Goal: Information Seeking & Learning: Compare options

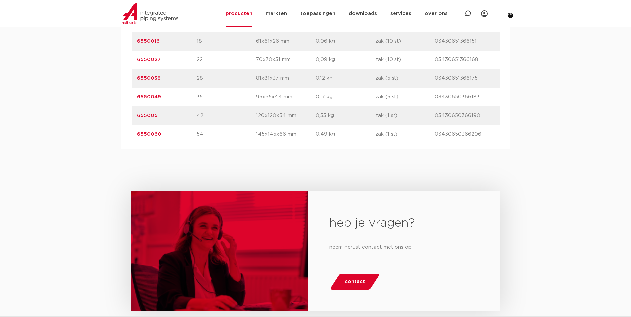
scroll to position [283, 0]
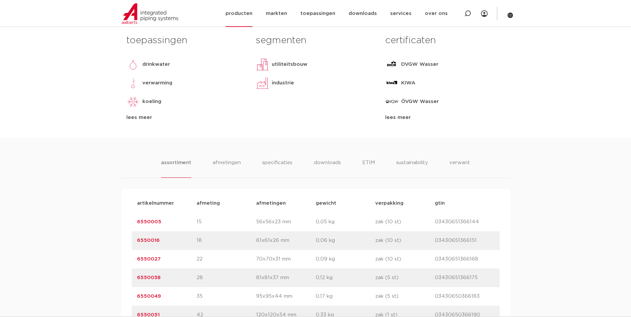
click at [252, 20] on link "producten" at bounding box center [239, 13] width 27 height 27
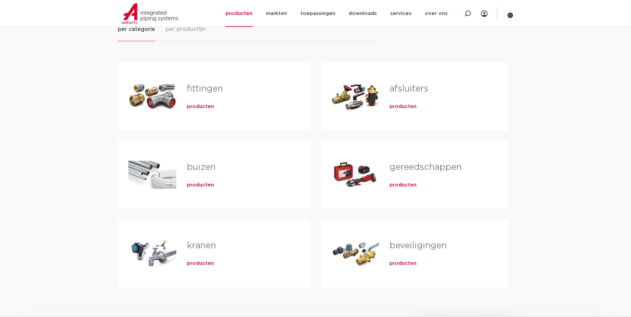
click at [408, 189] on div "gereedschappen producten" at bounding box center [438, 175] width 118 height 47
click at [409, 186] on span "producten" at bounding box center [403, 185] width 27 height 7
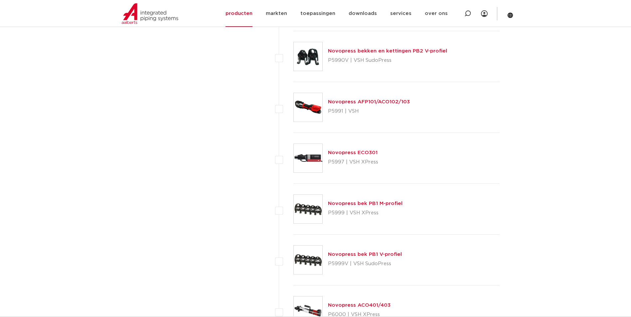
scroll to position [2029, 0]
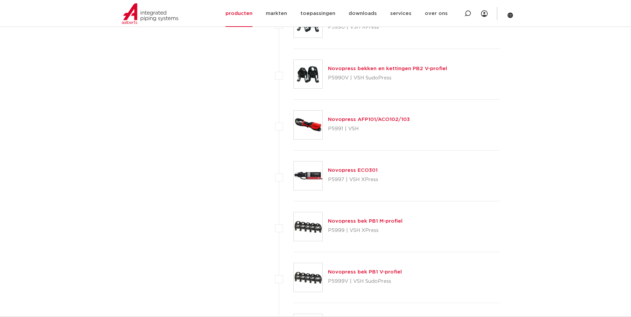
click at [368, 121] on link "Novopress AFP101/ACO102/103" at bounding box center [369, 119] width 82 height 5
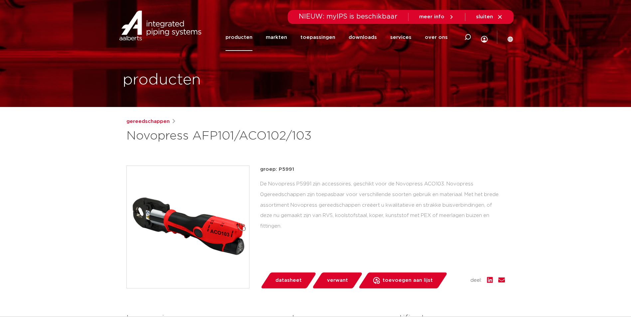
click at [200, 253] on img at bounding box center [188, 227] width 122 height 122
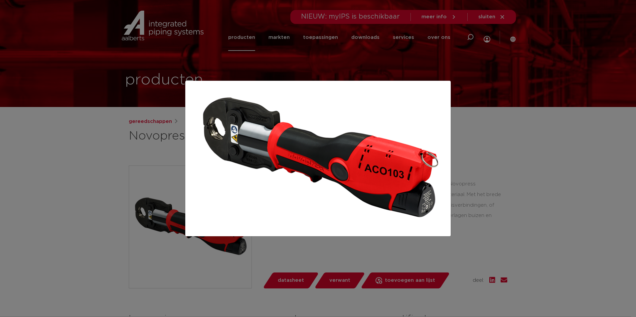
click at [143, 110] on div at bounding box center [318, 158] width 636 height 317
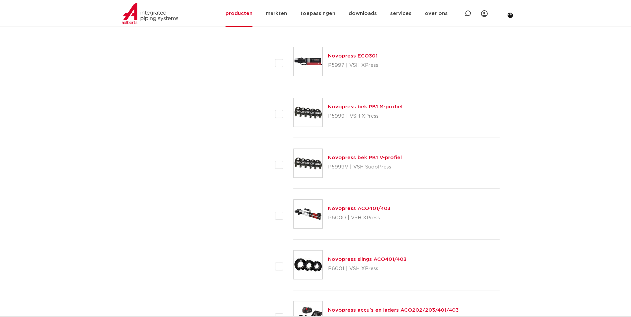
scroll to position [2229, 0]
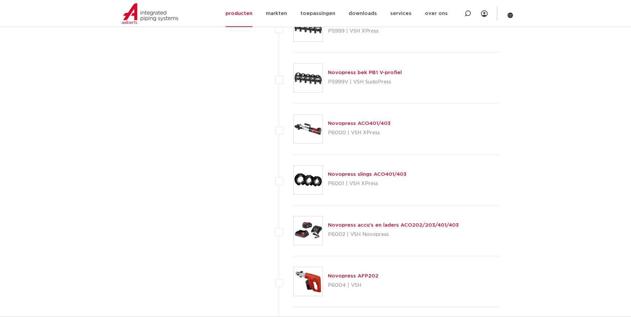
click at [369, 173] on link "Novopress slings ACO401/403" at bounding box center [367, 174] width 79 height 5
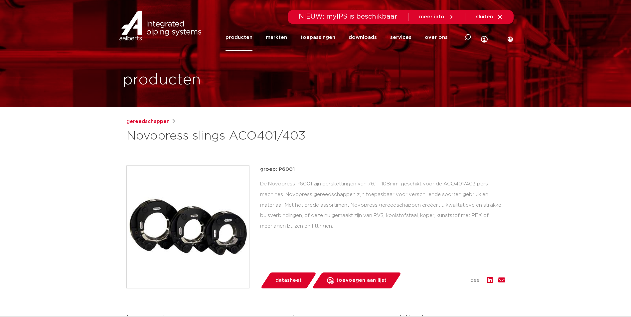
click at [193, 234] on img at bounding box center [188, 227] width 122 height 122
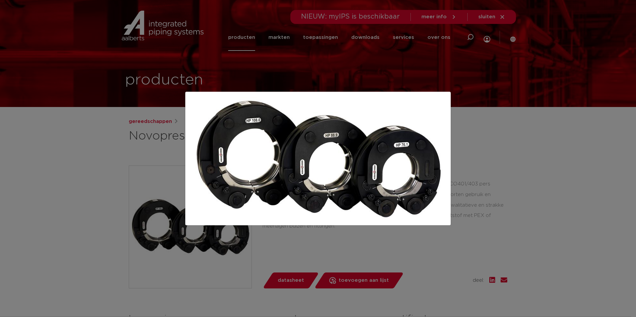
click at [565, 83] on div at bounding box center [318, 158] width 636 height 317
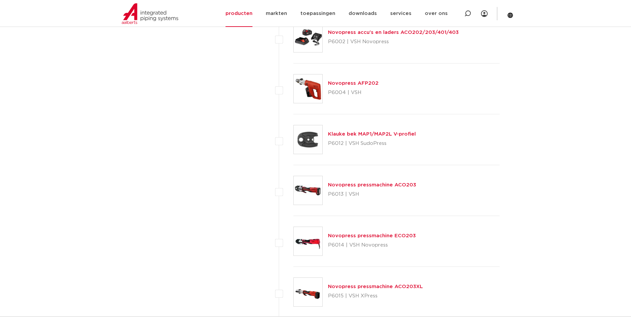
scroll to position [2428, 0]
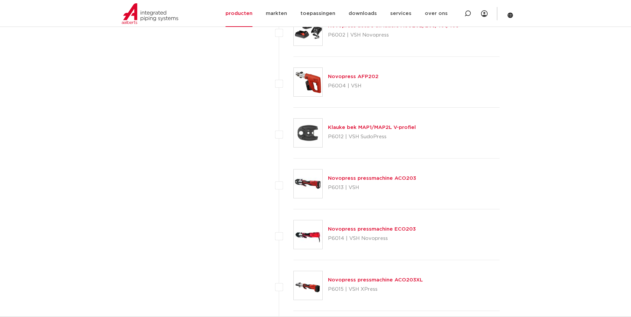
click at [359, 283] on link "Novopress pressmachine ACO203XL" at bounding box center [375, 280] width 95 height 5
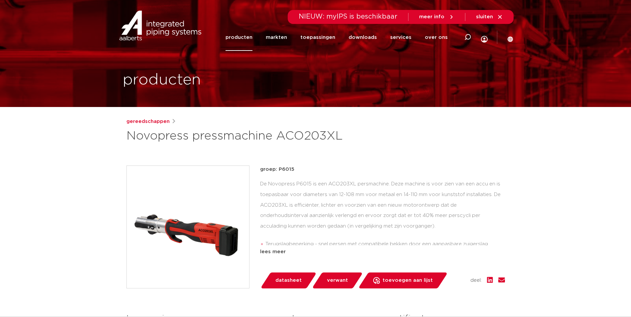
click at [203, 234] on img at bounding box center [188, 227] width 122 height 122
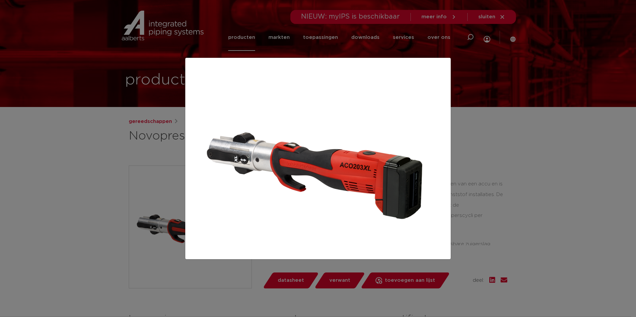
click at [506, 130] on div at bounding box center [318, 158] width 636 height 317
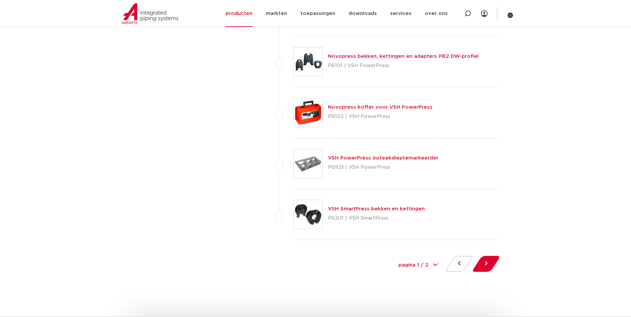
scroll to position [2961, 0]
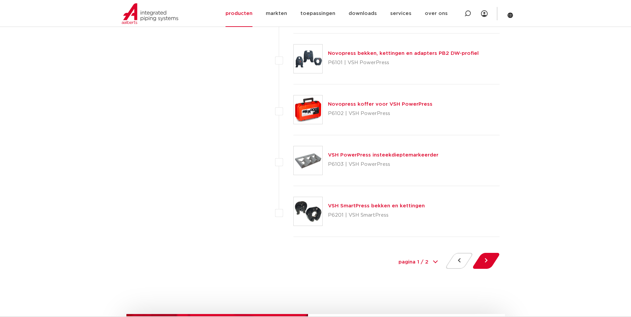
click at [362, 205] on link "VSH SmartPress bekken en kettingen" at bounding box center [376, 206] width 97 height 5
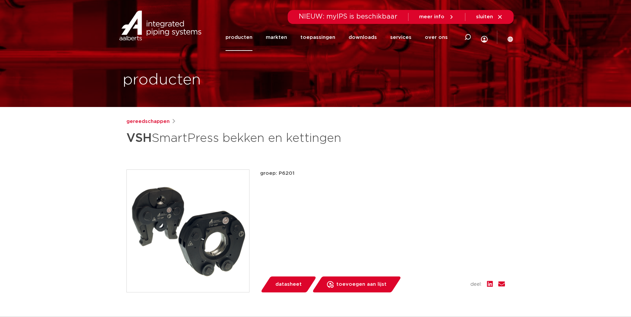
click at [185, 211] on img at bounding box center [188, 231] width 122 height 122
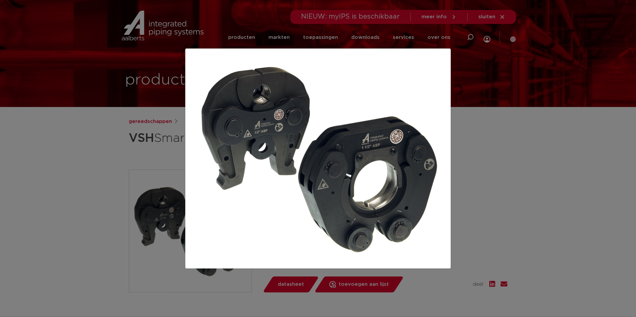
click at [504, 135] on div at bounding box center [318, 158] width 636 height 317
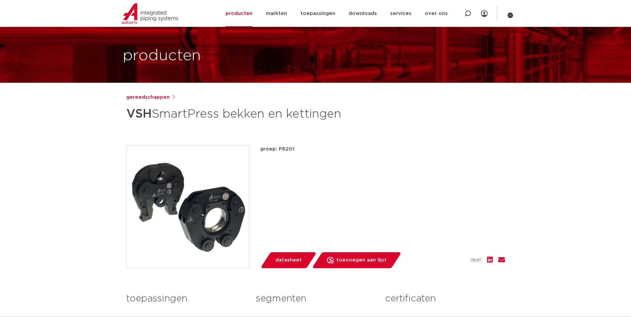
scroll to position [33, 0]
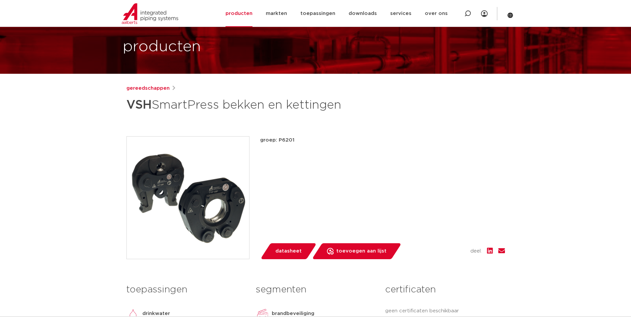
click at [253, 207] on div "groep: P6201 lees meer [PERSON_NAME] datasheet" at bounding box center [315, 197] width 379 height 123
click at [232, 208] on img at bounding box center [188, 198] width 122 height 122
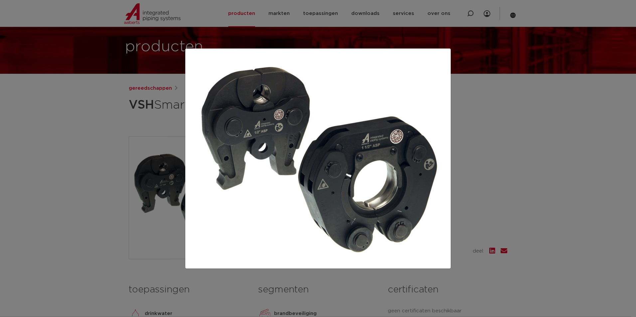
click at [572, 153] on div at bounding box center [318, 158] width 636 height 317
